Goal: Find specific fact: Find specific fact

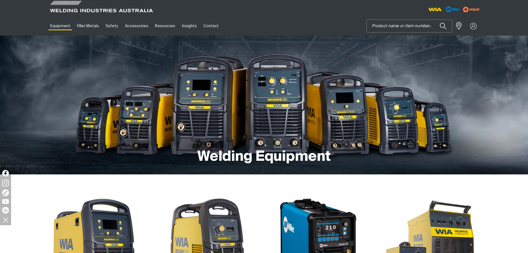
click at [404, 26] on input "Search" at bounding box center [409, 26] width 85 height 12
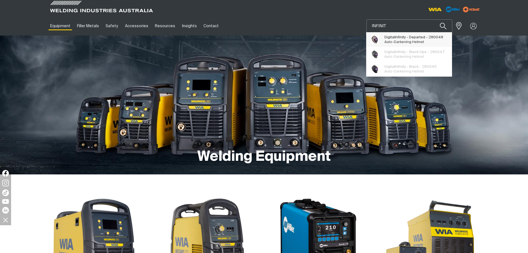
type input "INFINIT"
click at [420, 40] on span "Digital Infinit y - Departed - 280048 Auto-Darkening Helmet" at bounding box center [413, 39] width 59 height 11
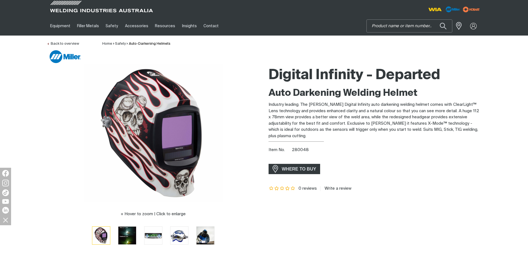
click at [411, 20] on input "Search" at bounding box center [409, 26] width 85 height 12
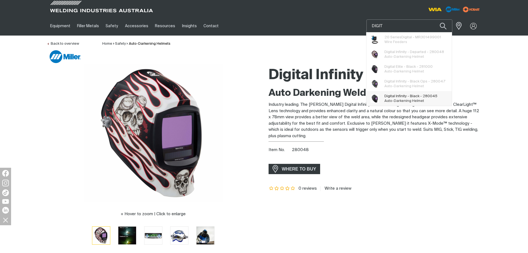
type input "DIGIT"
click at [420, 95] on span "Digit al Infinity - Black - 280045" at bounding box center [410, 96] width 53 height 5
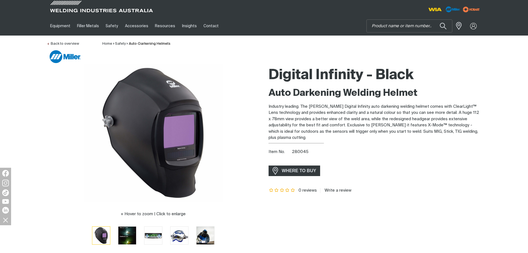
click at [303, 150] on span "280045" at bounding box center [300, 151] width 17 height 4
copy span "280045"
click at [403, 25] on input "Search" at bounding box center [409, 26] width 85 height 12
